Goal: Transaction & Acquisition: Purchase product/service

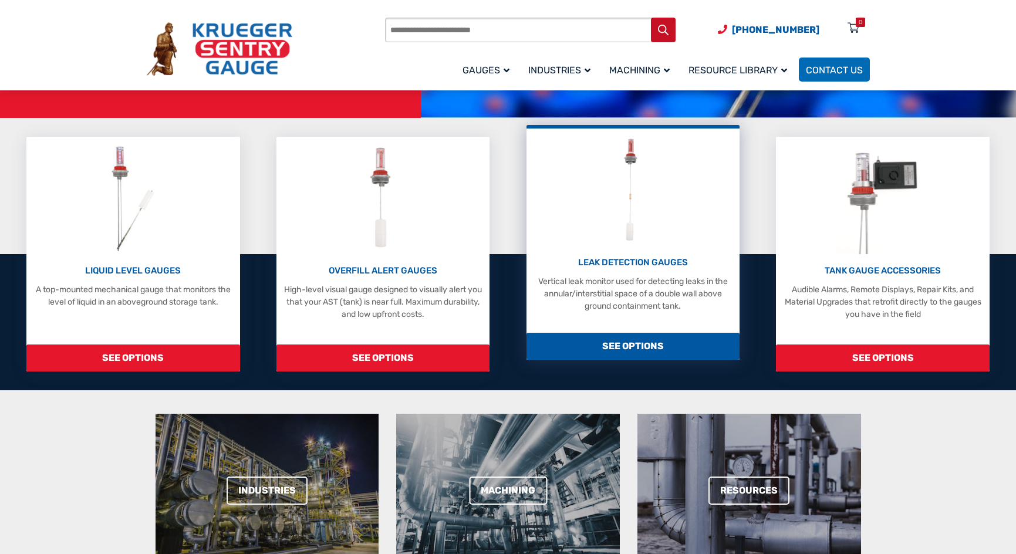
scroll to position [352, 0]
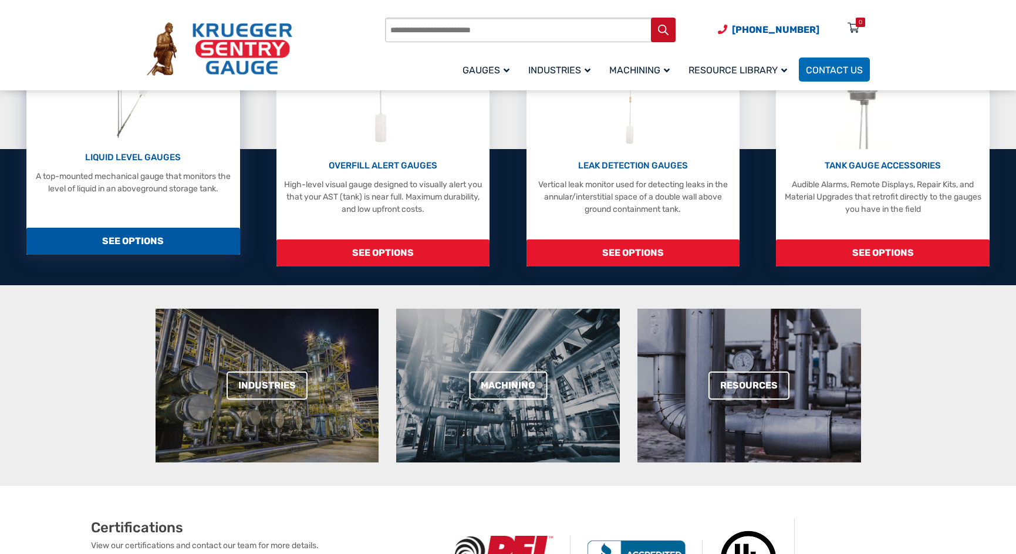
click at [178, 176] on p "A top-mounted mechanical gauge that monitors the level of liquid in an abovegro…" at bounding box center [133, 182] width 202 height 25
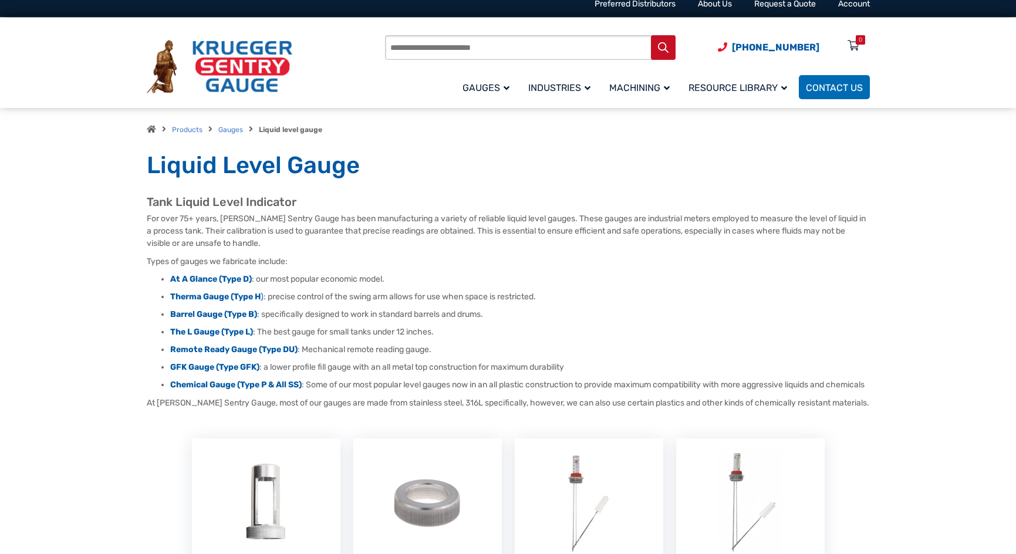
scroll to position [235, 0]
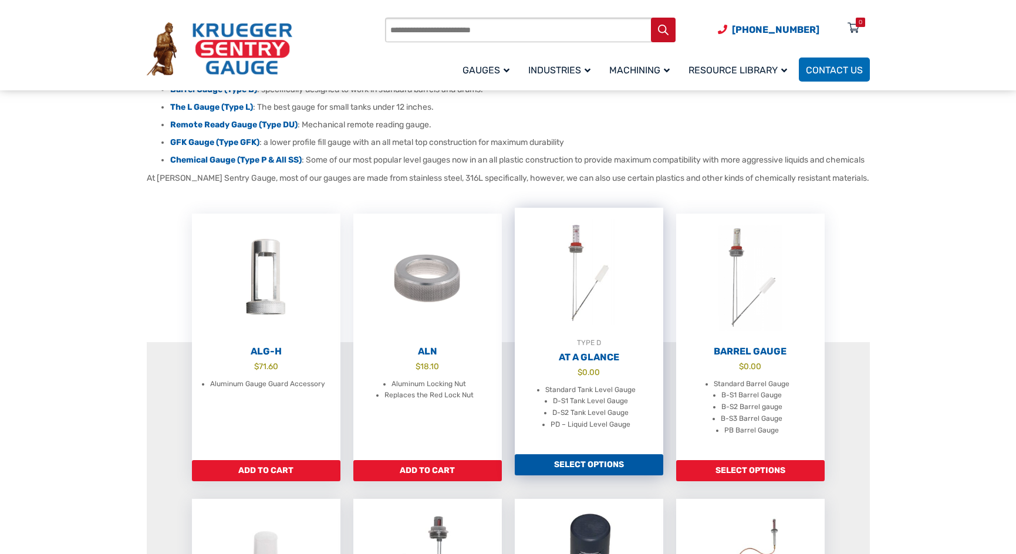
click at [636, 376] on link "TYPE D At A Glance $ 0.00 Standard Tank Level Gauge D-S1 Tank Level Gauge D-S2 …" at bounding box center [589, 331] width 149 height 247
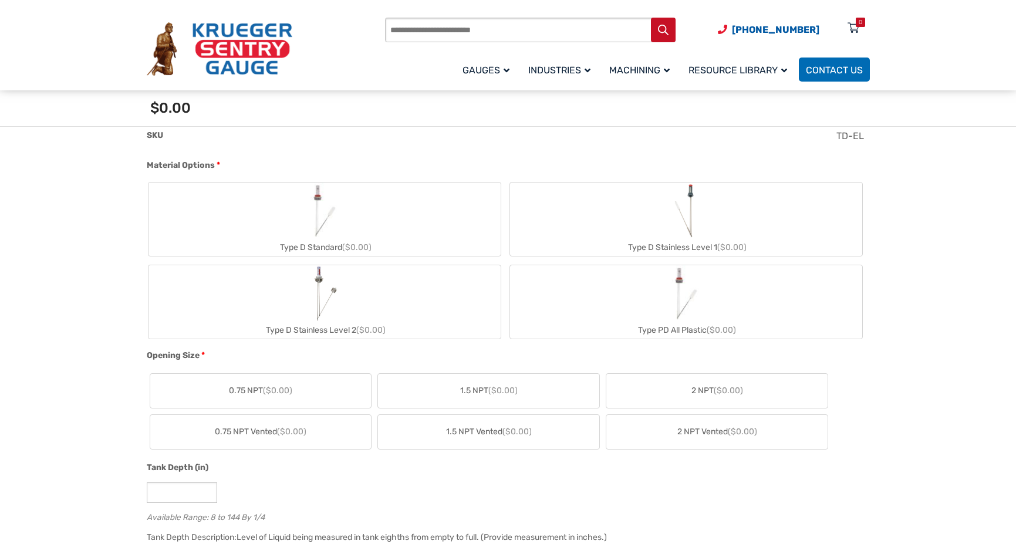
scroll to position [411, 0]
click at [373, 229] on label "Type D Standard ($0.00)" at bounding box center [325, 217] width 352 height 73
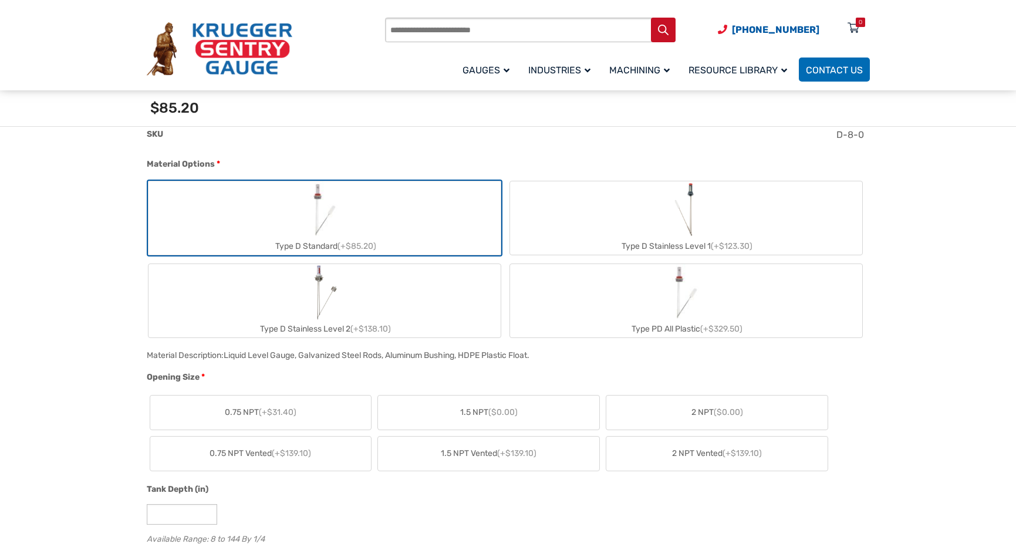
click at [645, 419] on label "2 NPT ($0.00)" at bounding box center [716, 413] width 221 height 34
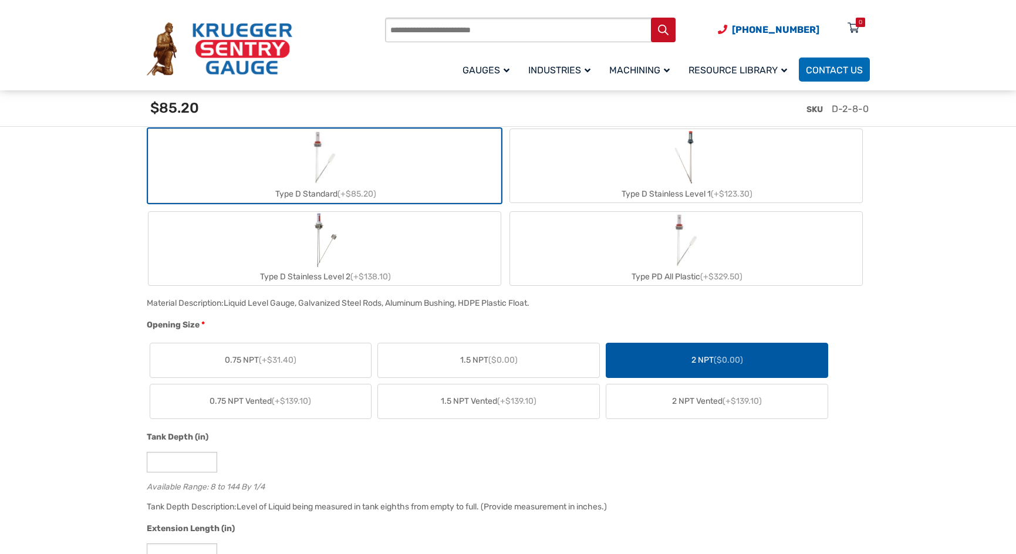
scroll to position [587, 0]
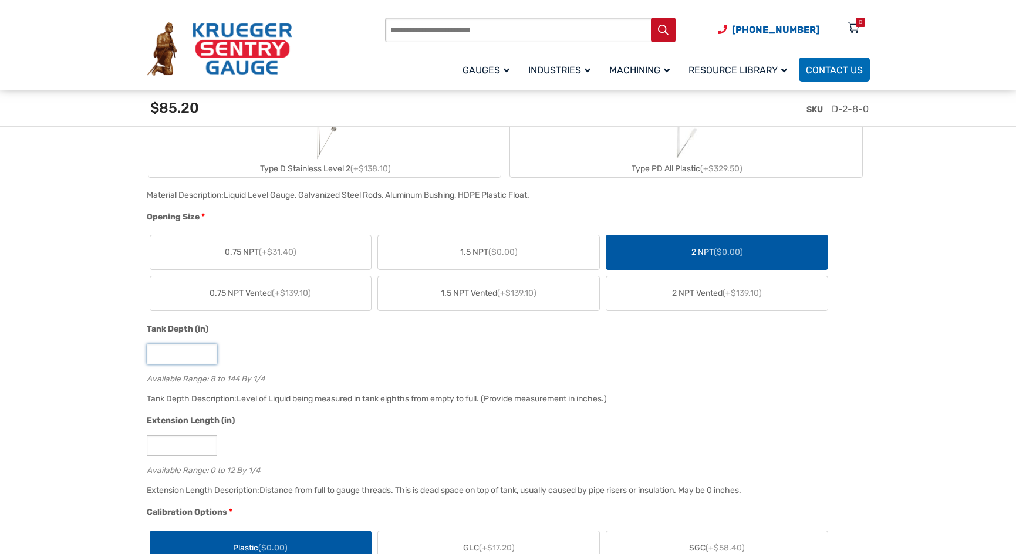
click at [195, 356] on input "*" at bounding box center [182, 354] width 70 height 21
drag, startPoint x: 143, startPoint y: 360, endPoint x: 119, endPoint y: 363, distance: 24.3
type input "**"
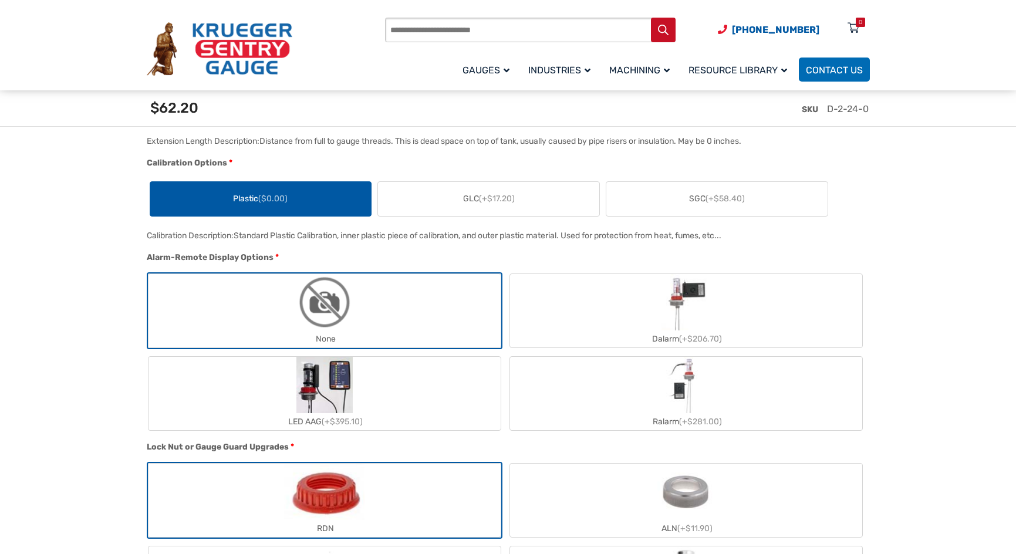
scroll to position [939, 0]
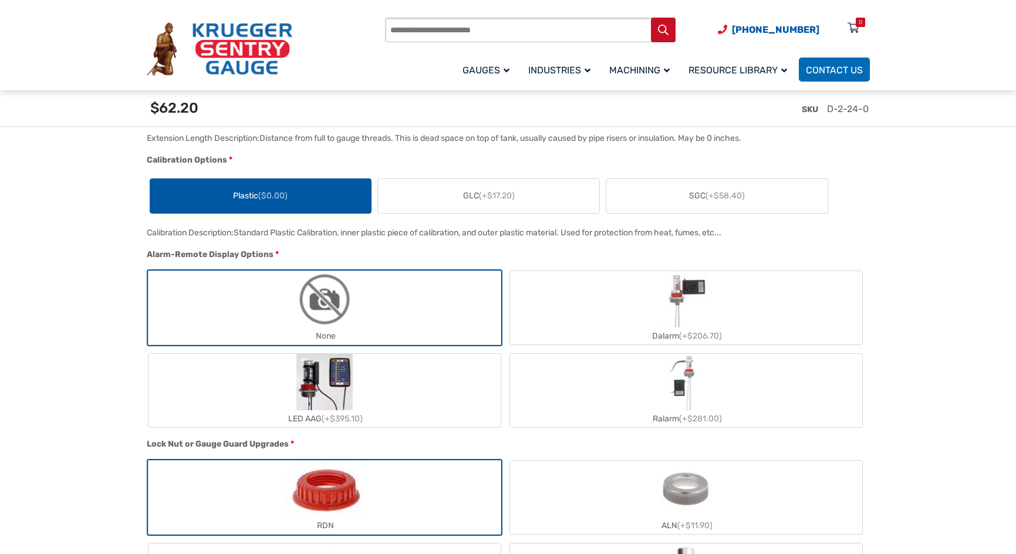
click at [404, 486] on label "RDN" at bounding box center [325, 497] width 352 height 73
click at [404, 312] on label "None" at bounding box center [325, 307] width 352 height 73
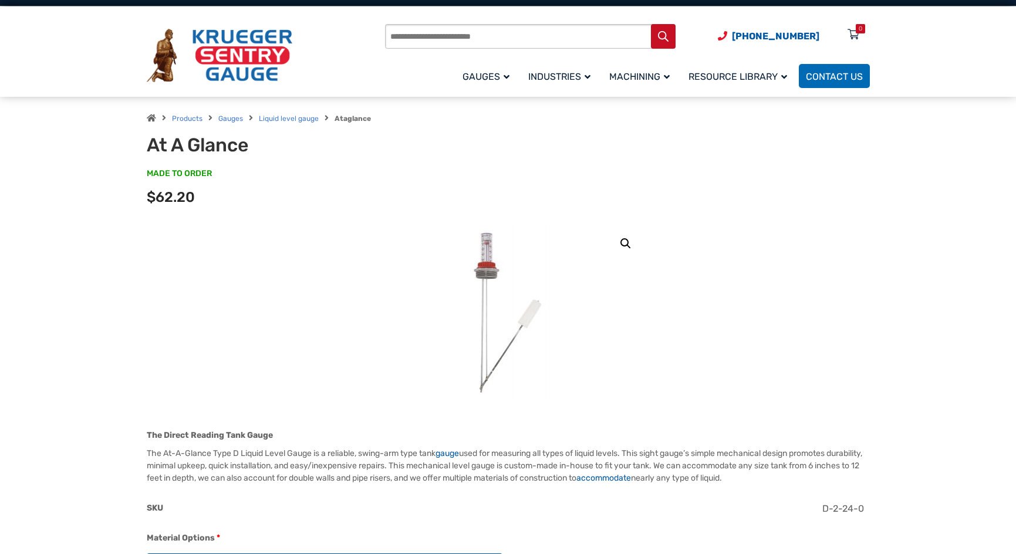
scroll to position [0, 0]
